Goal: Task Accomplishment & Management: Use online tool/utility

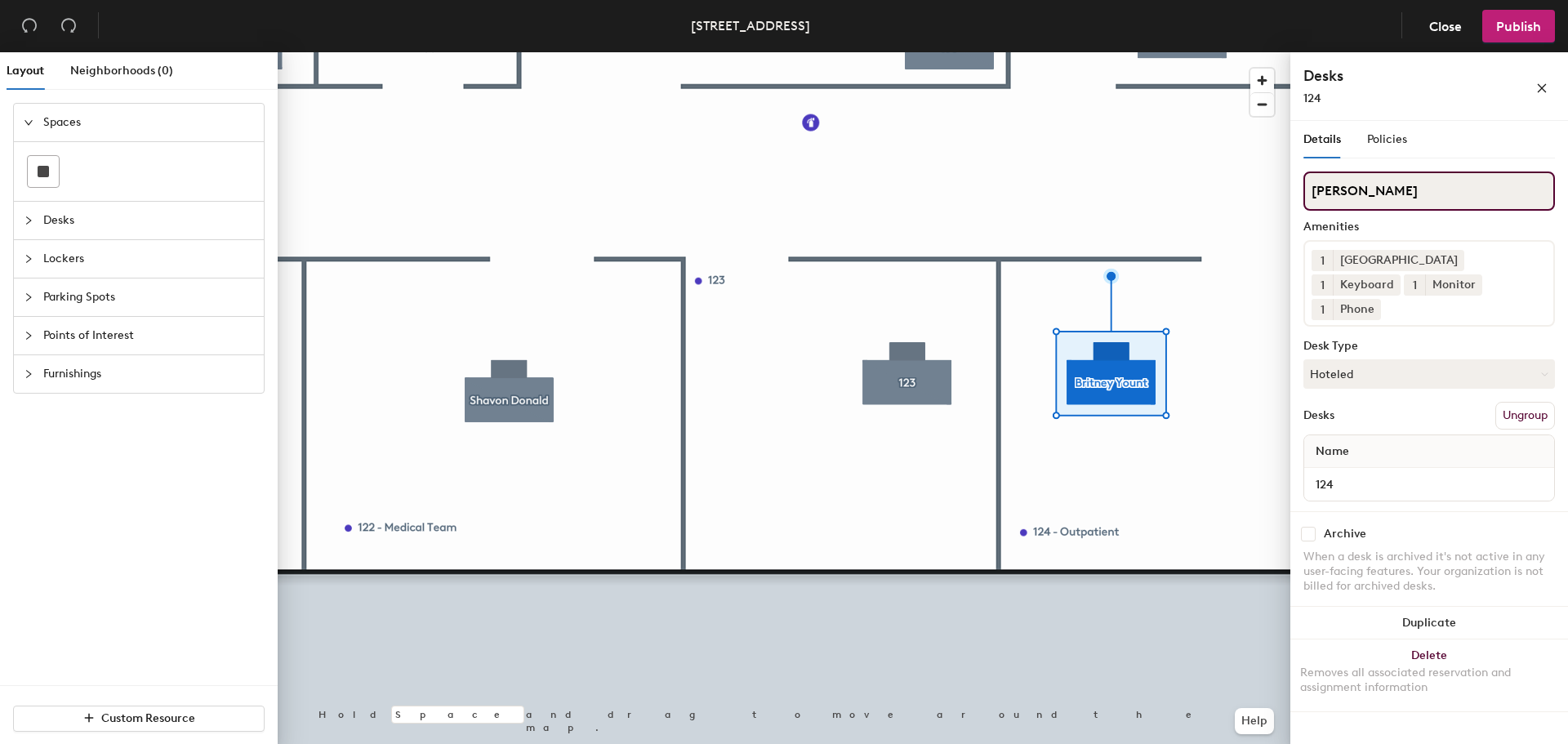
click at [1173, 227] on div "Layout Neighborhoods (0) Spaces Desks Lockers Parking Spots Points of Interest …" at bounding box center [784, 401] width 1568 height 698
type input "124"
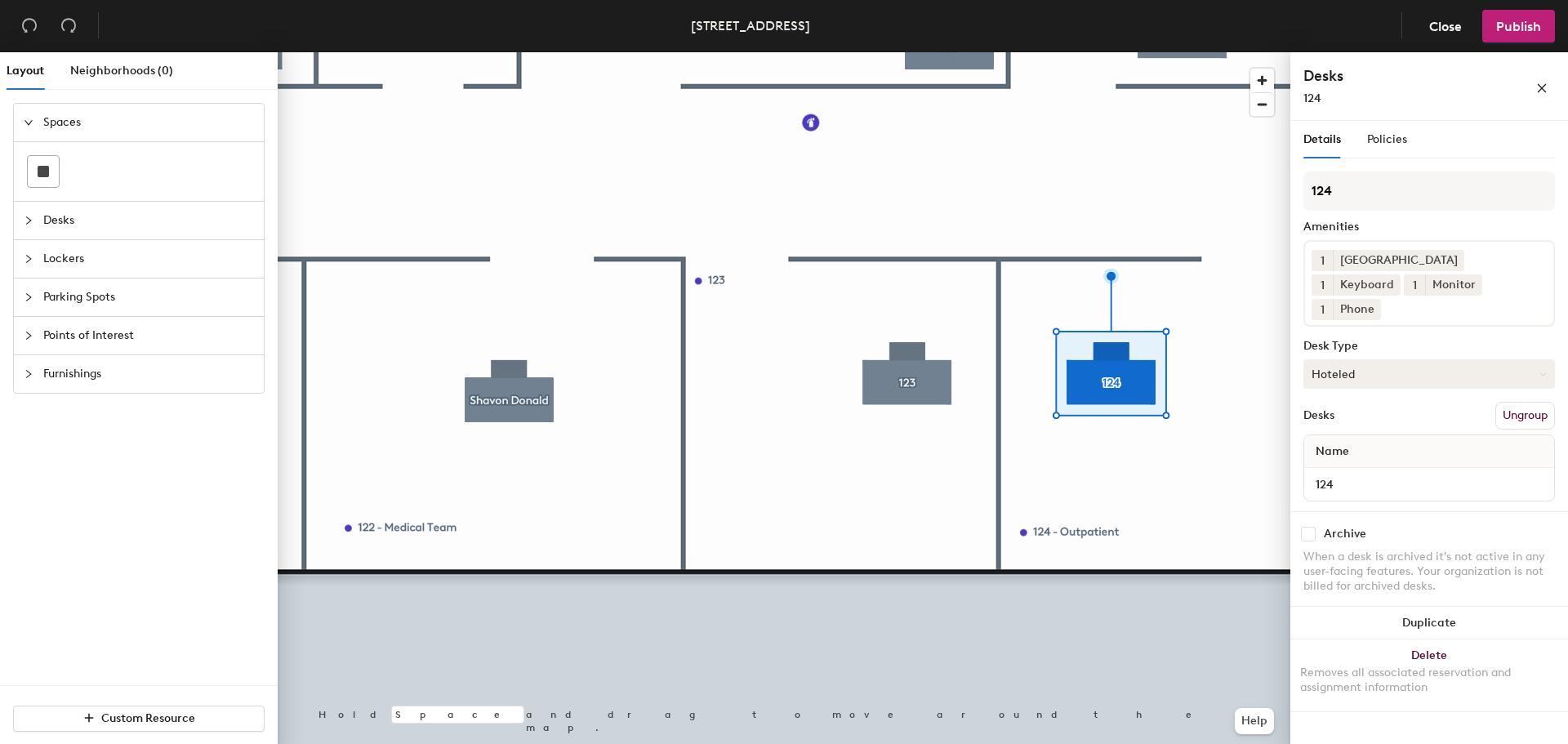
click at [1351, 374] on button "Hoteled" at bounding box center [1428, 374] width 252 height 29
click at [1357, 467] on div "Hoteled" at bounding box center [1385, 472] width 164 height 24
click at [1517, 20] on span "Publish" at bounding box center [1518, 27] width 45 height 16
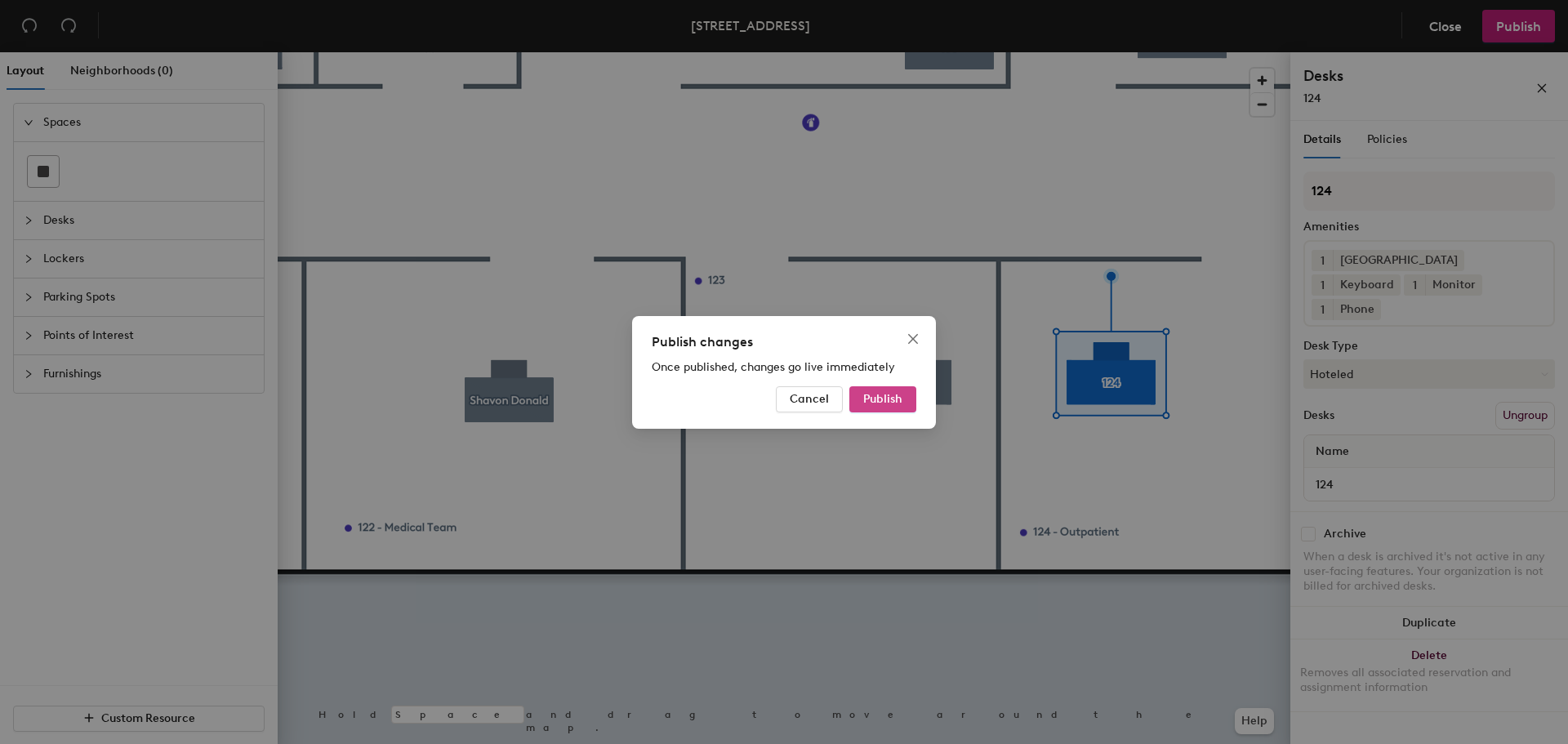
click at [871, 400] on span "Publish" at bounding box center [882, 399] width 39 height 14
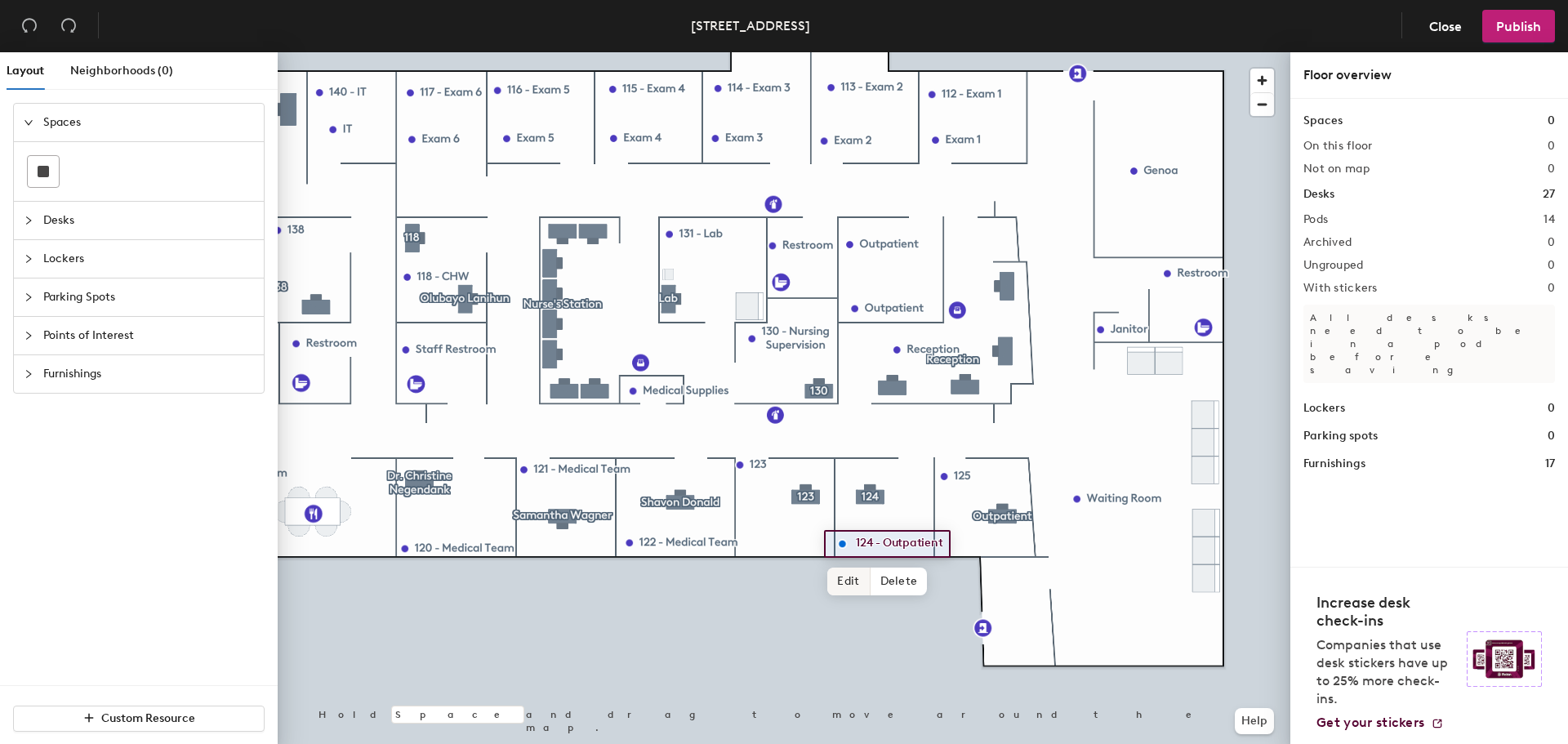
click at [845, 569] on span "Edit" at bounding box center [848, 580] width 42 height 27
click at [956, 541] on input "124 - Outpatient" at bounding box center [910, 544] width 118 height 23
type input "124"
click at [882, 580] on span "Done" at bounding box center [870, 580] width 48 height 27
click at [1512, 24] on span "Publish" at bounding box center [1518, 27] width 45 height 16
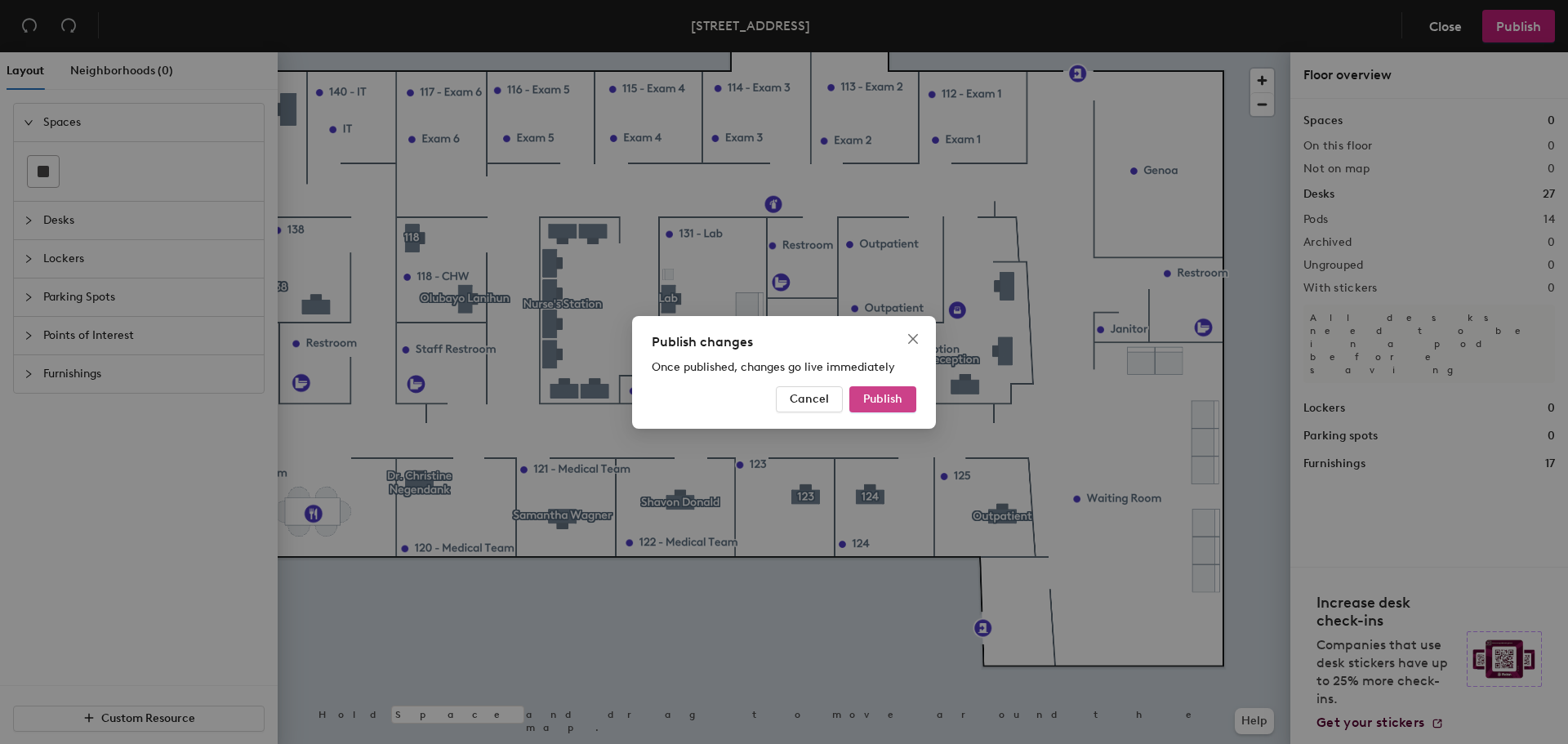
click at [908, 401] on button "Publish" at bounding box center [882, 399] width 67 height 26
